Goal: Transaction & Acquisition: Purchase product/service

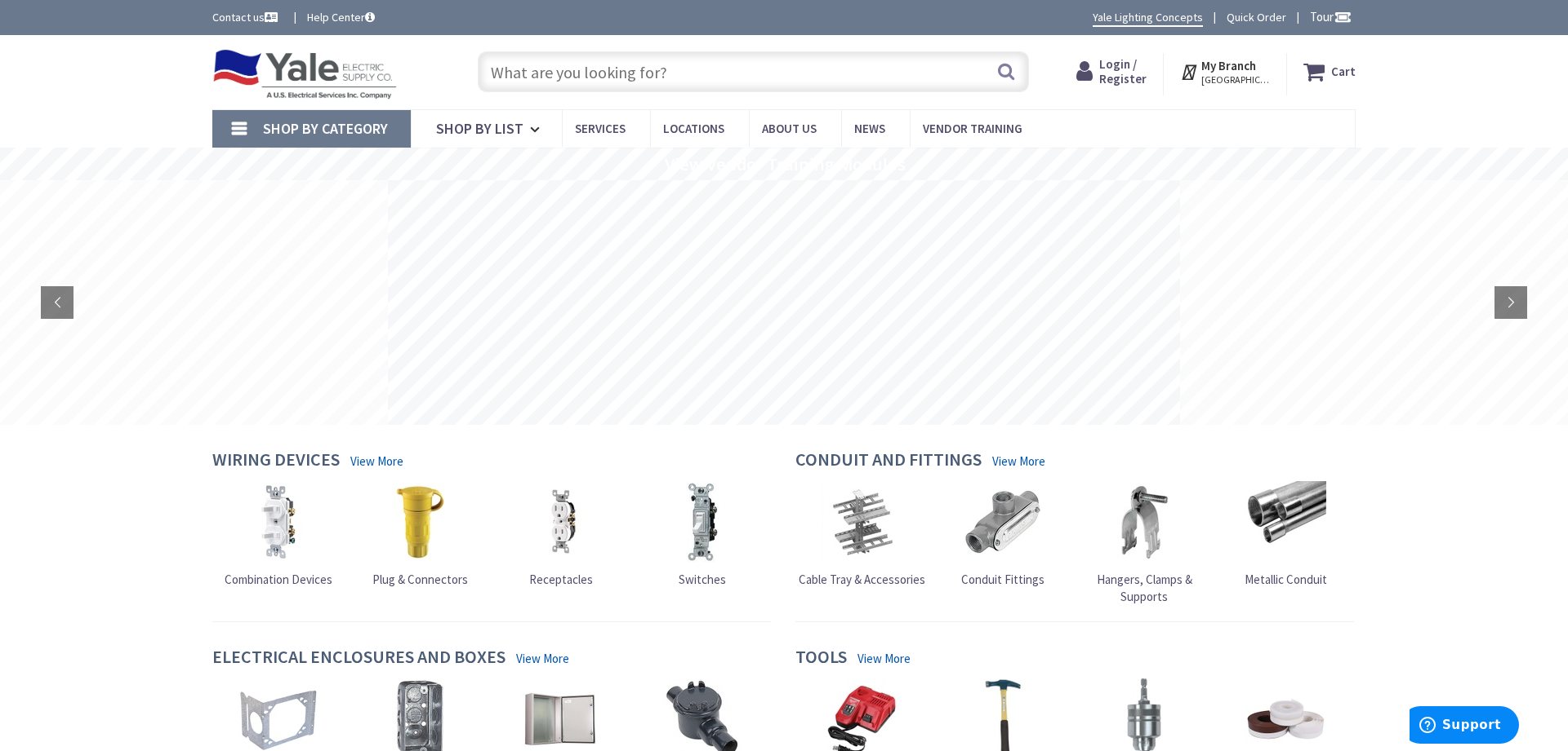
click at [1246, 69] on strong "My Branch" at bounding box center [1228, 66] width 55 height 16
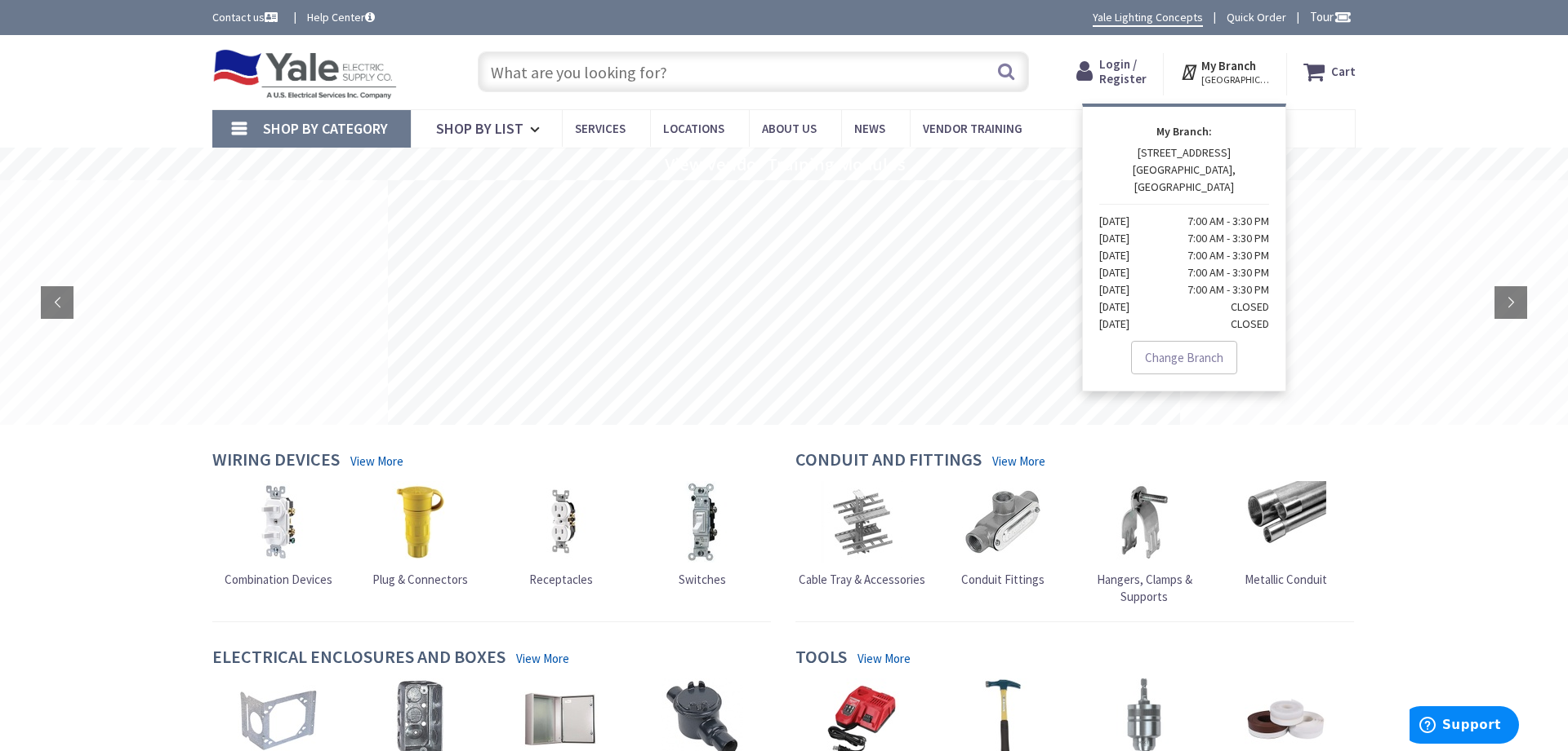
click at [676, 74] on input "text" at bounding box center [753, 71] width 552 height 40
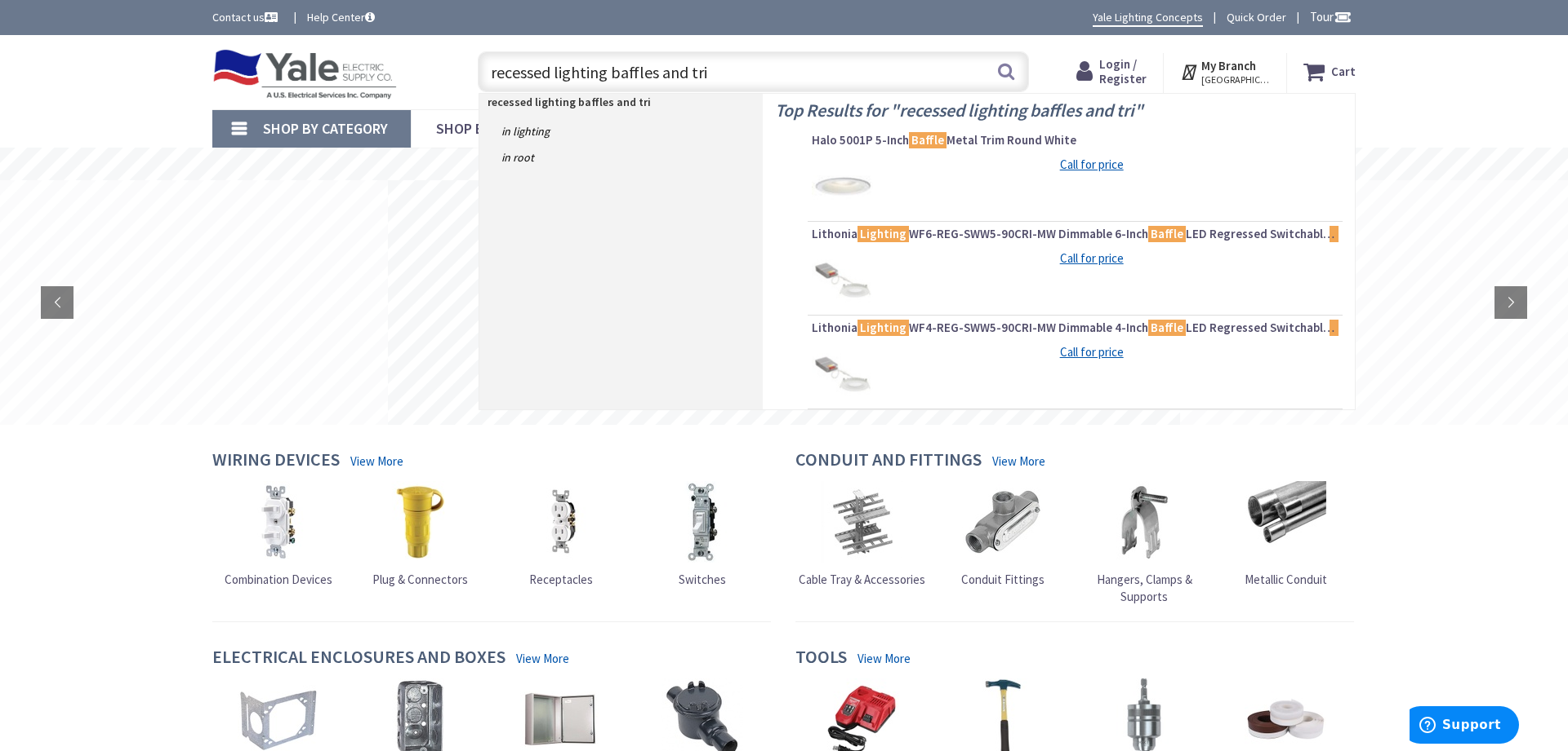
type input "recessed lighting baffles and trim"
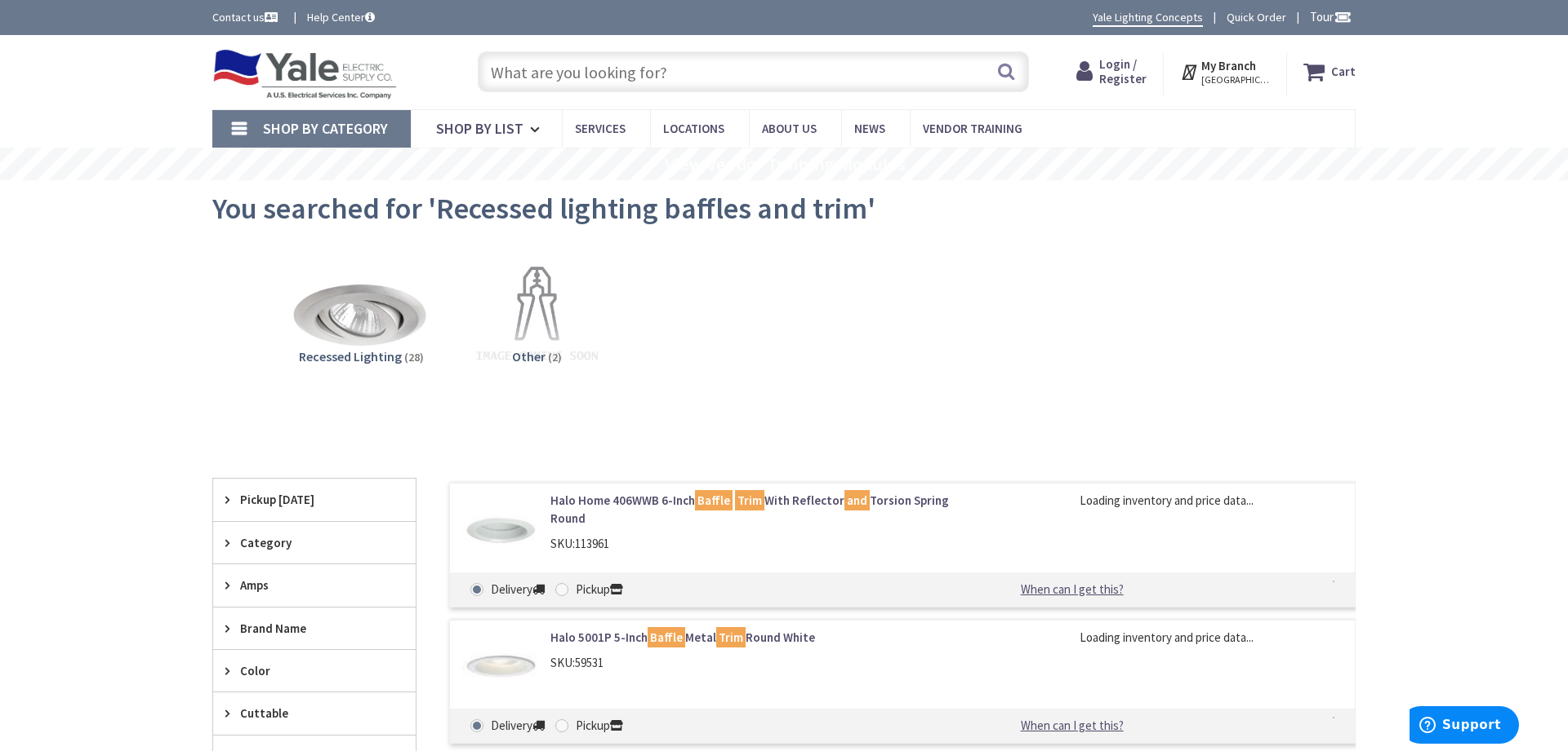
click at [361, 321] on img at bounding box center [361, 315] width 148 height 148
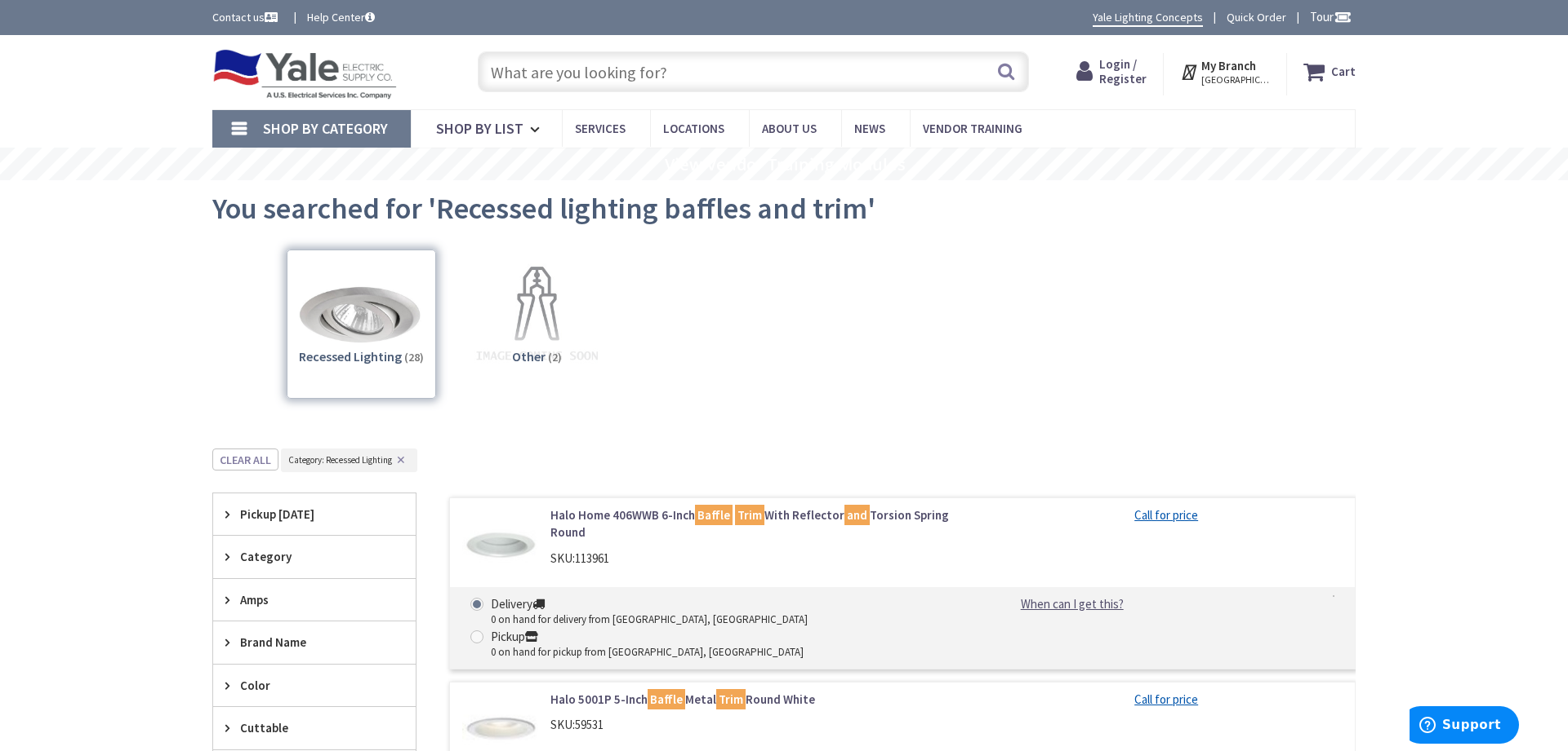
click at [656, 66] on input "text" at bounding box center [753, 71] width 552 height 40
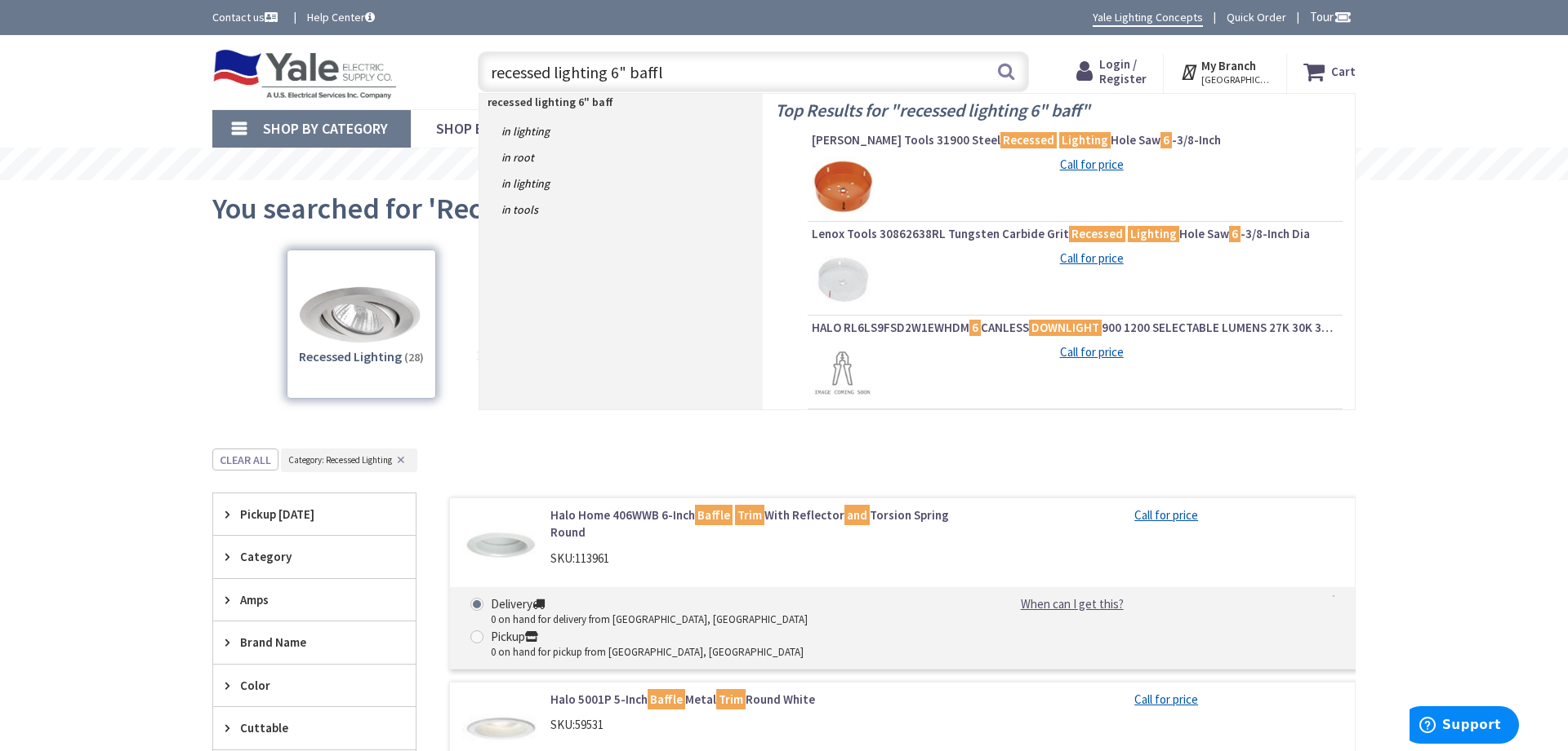
type input "recessed lighting 6" baffle"
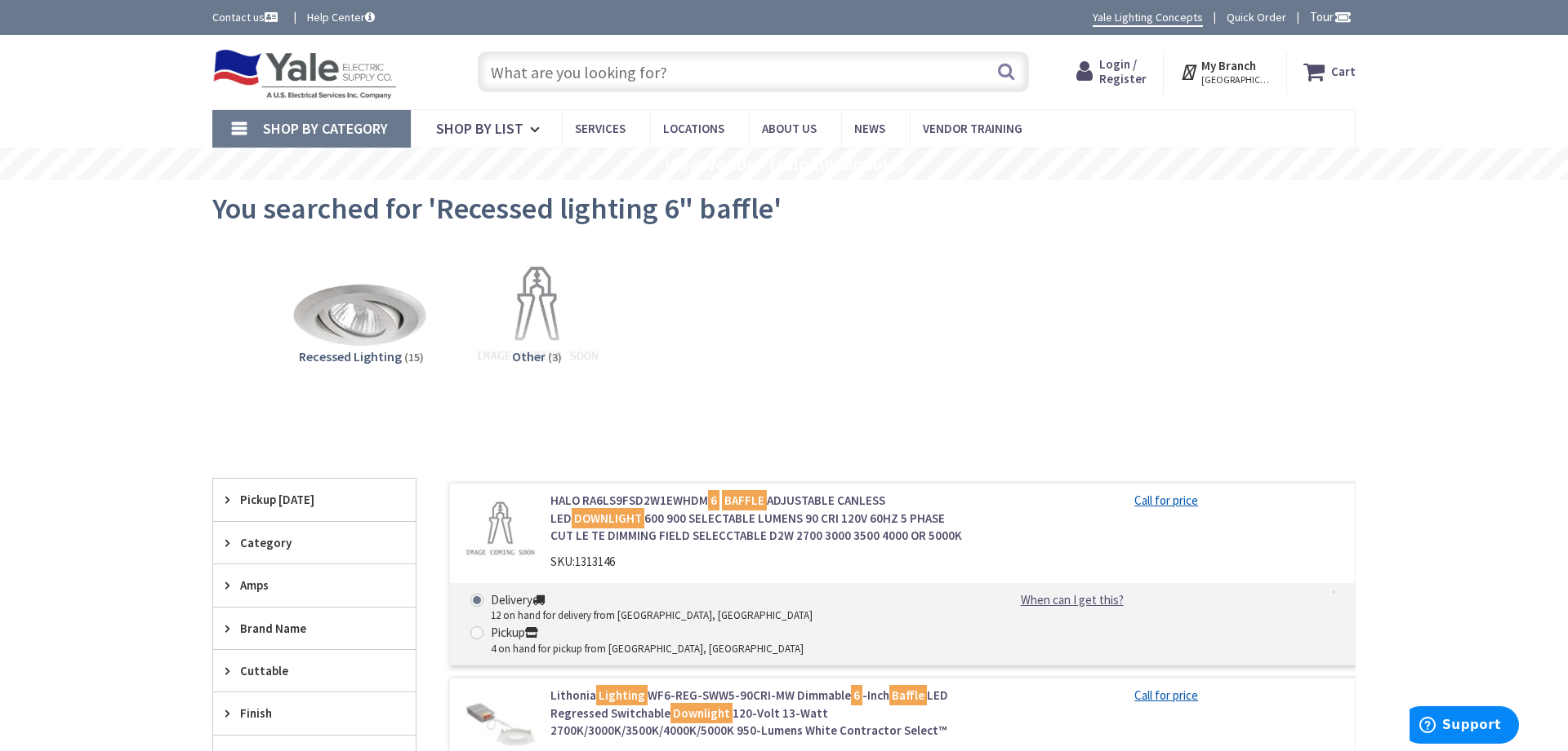
click at [346, 317] on img at bounding box center [361, 315] width 148 height 148
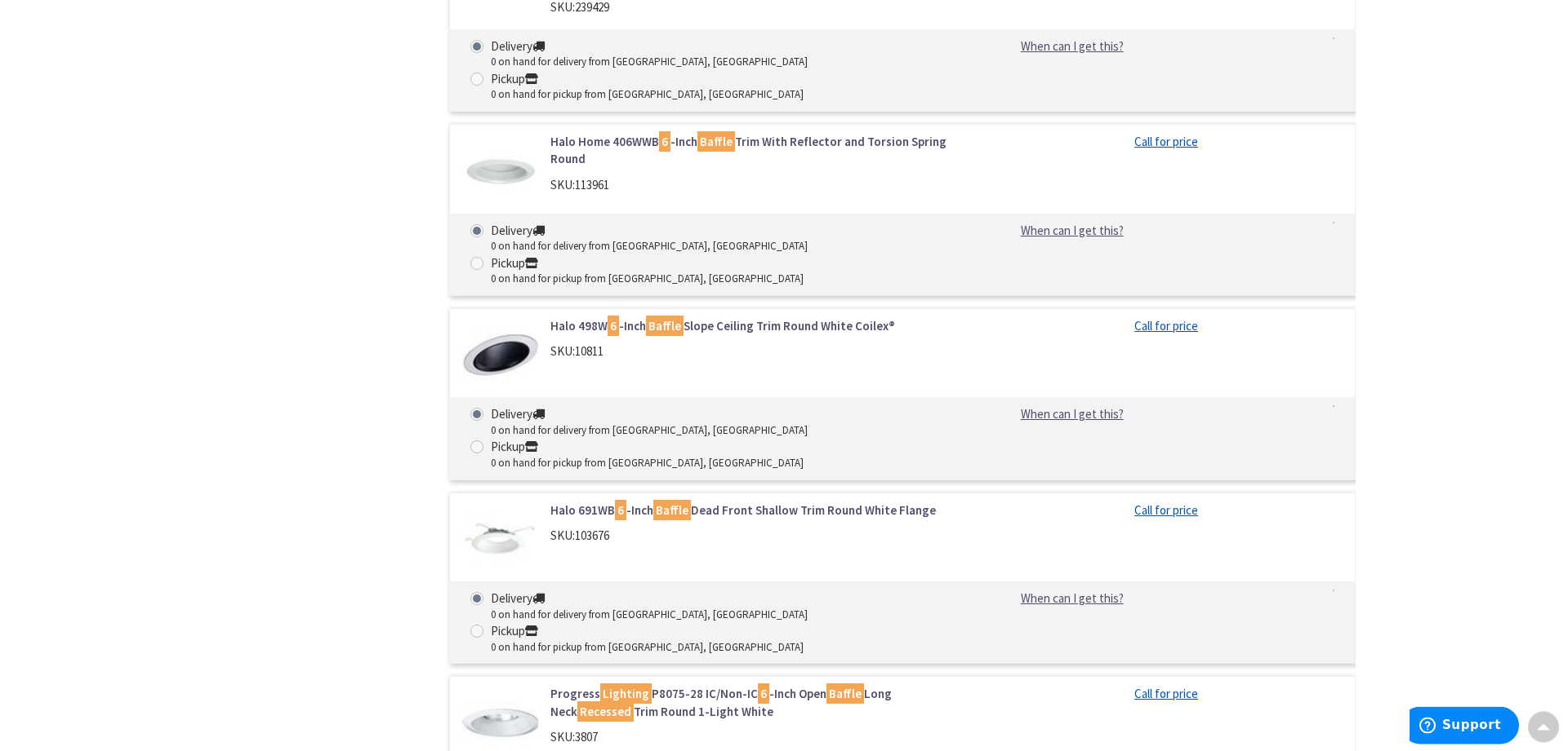
scroll to position [1713, 0]
